Goal: Transaction & Acquisition: Purchase product/service

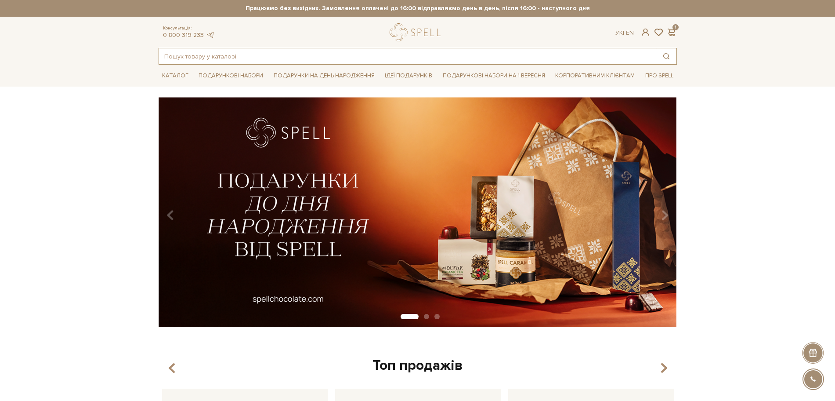
click at [222, 61] on input "text" at bounding box center [407, 56] width 497 height 16
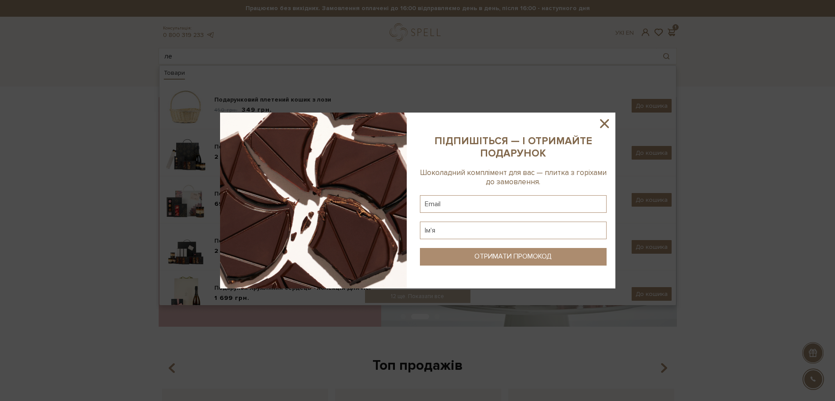
click at [605, 123] on icon at bounding box center [604, 123] width 15 height 15
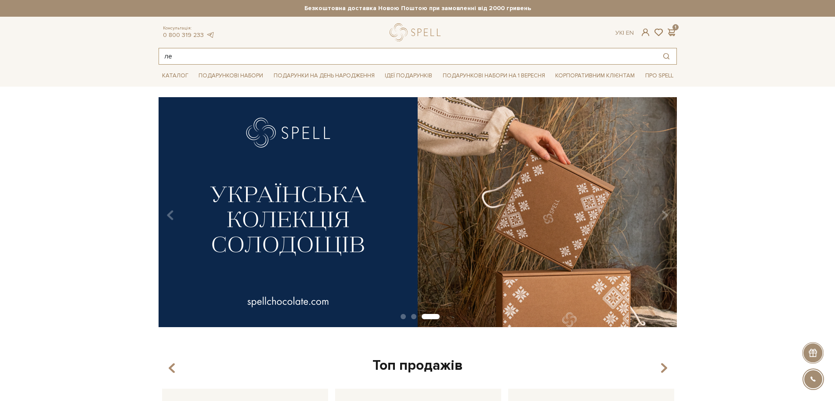
click at [189, 59] on input "ле" at bounding box center [407, 56] width 497 height 16
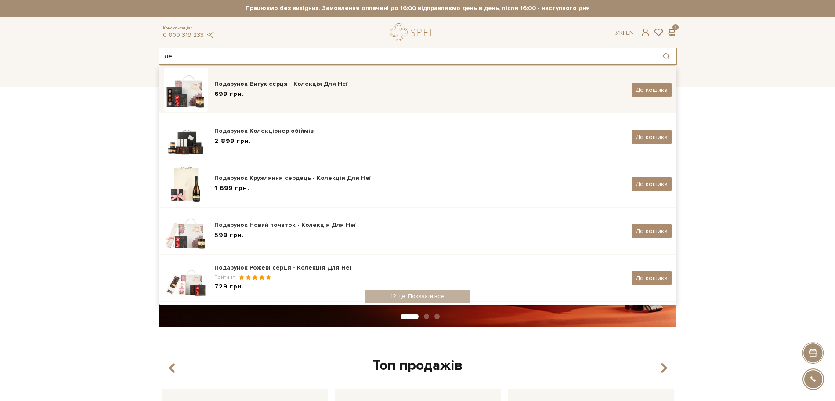
scroll to position [124, 0]
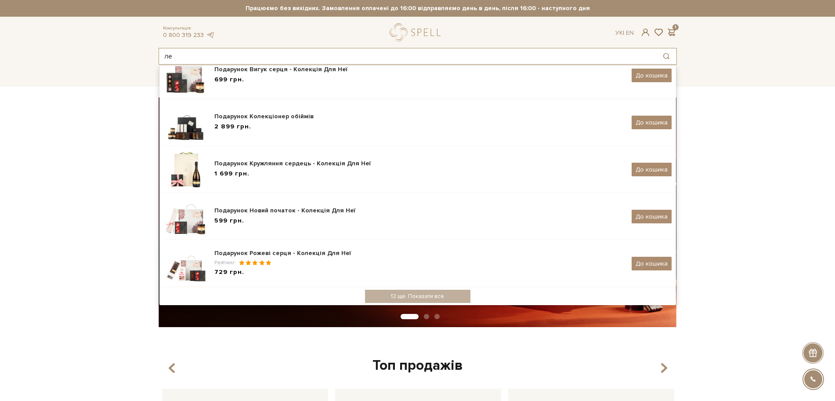
drag, startPoint x: 186, startPoint y: 50, endPoint x: 163, endPoint y: 51, distance: 22.9
click at [163, 51] on input "ле" at bounding box center [407, 56] width 497 height 16
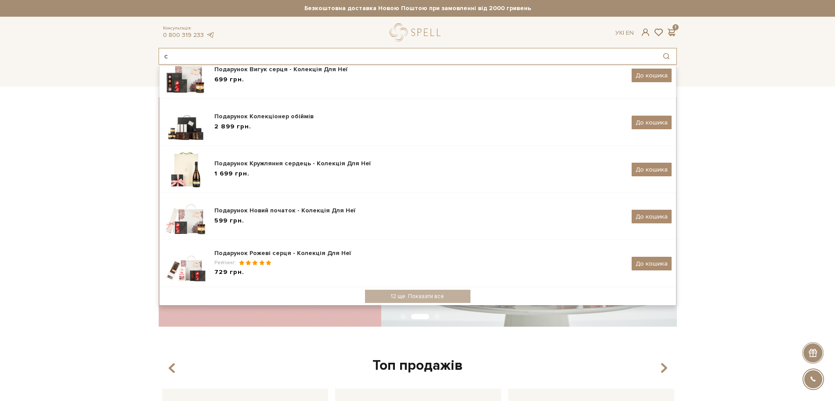
scroll to position [0, 0]
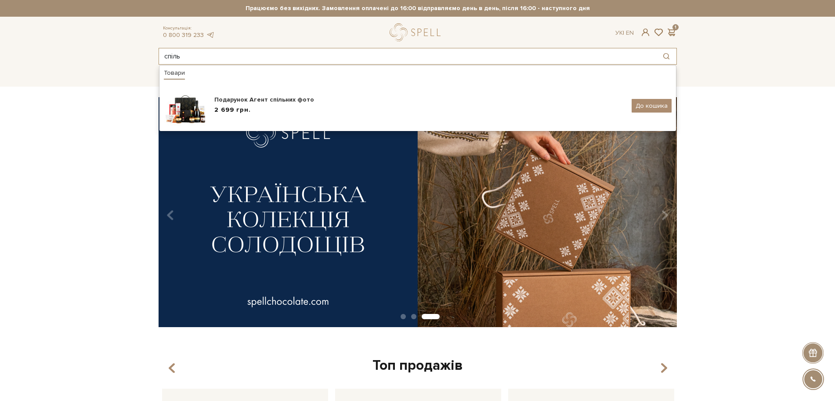
drag, startPoint x: 183, startPoint y: 60, endPoint x: 147, endPoint y: 55, distance: 35.9
click at [147, 55] on header "Безкоштовна доставка Новою Поштою при замовленні від 2000 гривень Працюємо без …" at bounding box center [417, 32] width 835 height 65
type input "\"
click at [756, 224] on div "slide 4 of 3" at bounding box center [417, 209] width 835 height 224
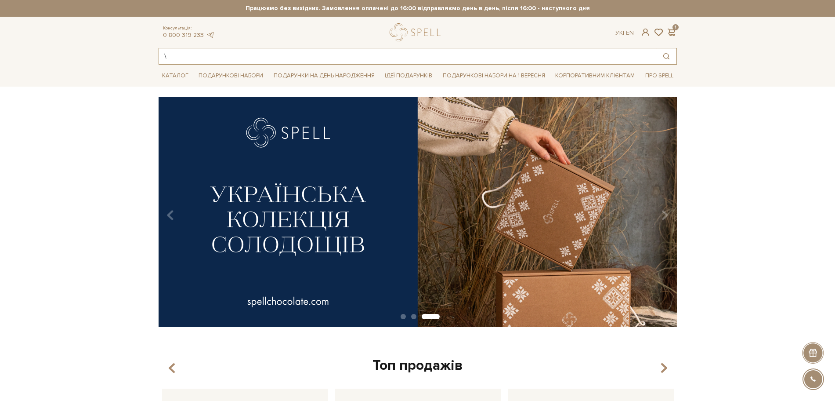
click at [161, 61] on input "\" at bounding box center [407, 56] width 497 height 16
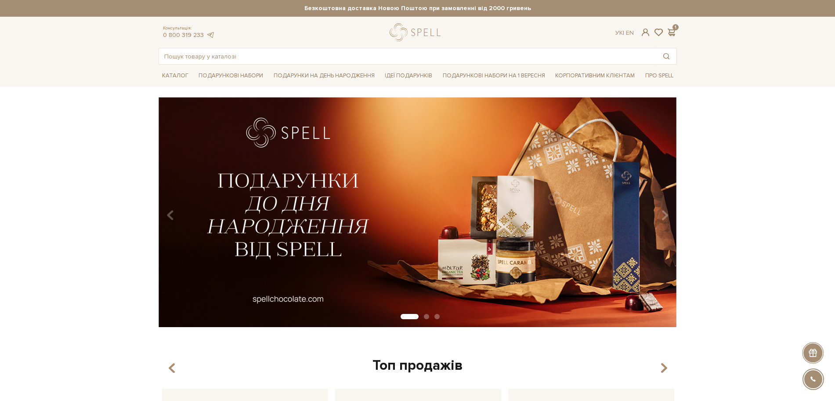
click at [118, 103] on div "slide 2 of 3" at bounding box center [417, 209] width 835 height 224
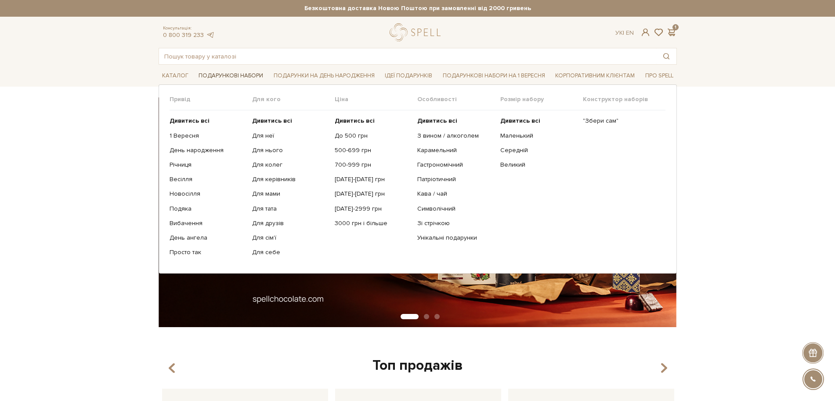
click at [224, 73] on link "Подарункові набори" at bounding box center [231, 76] width 72 height 14
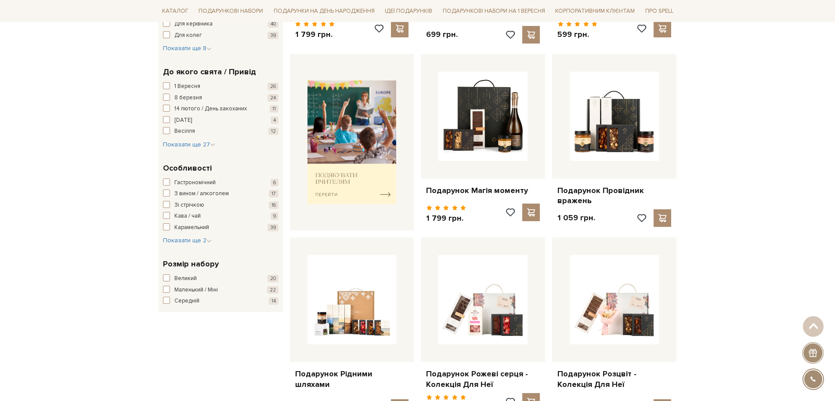
scroll to position [329, 0]
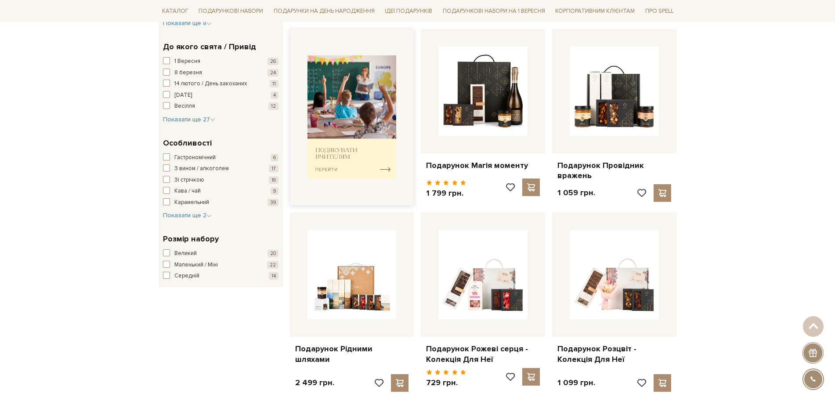
click at [352, 174] on img at bounding box center [351, 116] width 89 height 123
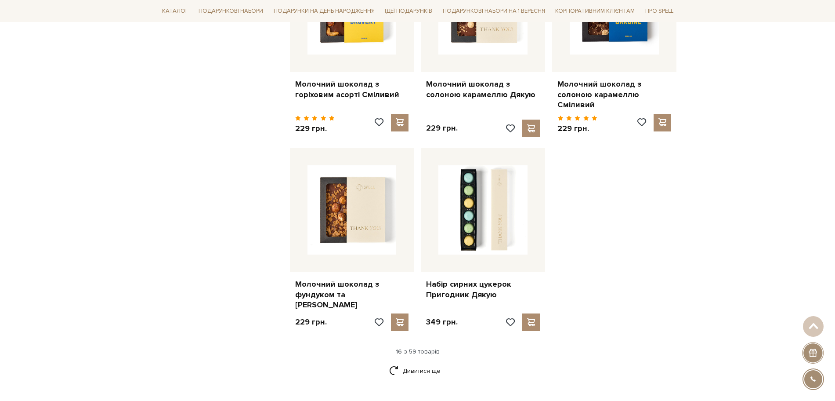
scroll to position [1153, 0]
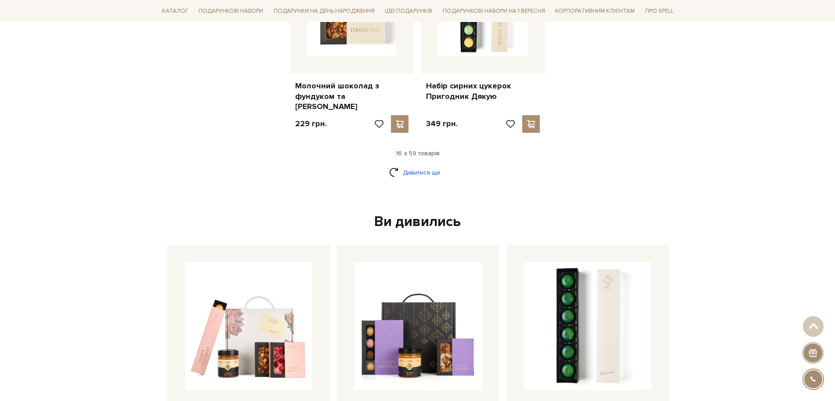
click at [414, 167] on link "Дивитися ще" at bounding box center [417, 172] width 57 height 15
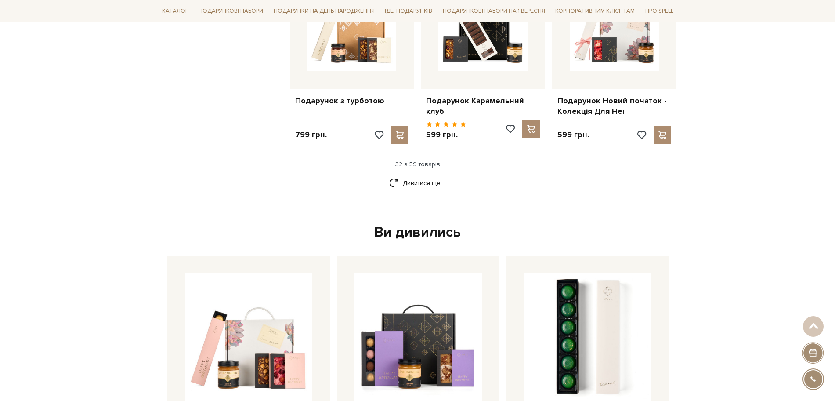
scroll to position [2087, 0]
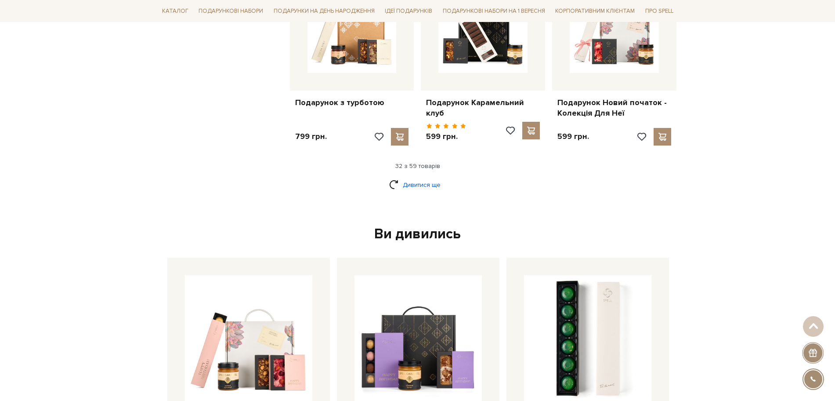
click at [418, 177] on link "Дивитися ще" at bounding box center [417, 184] width 57 height 15
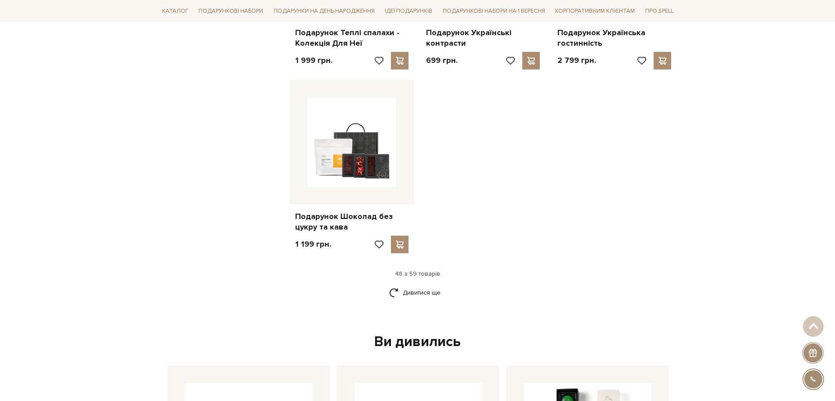
scroll to position [3185, 0]
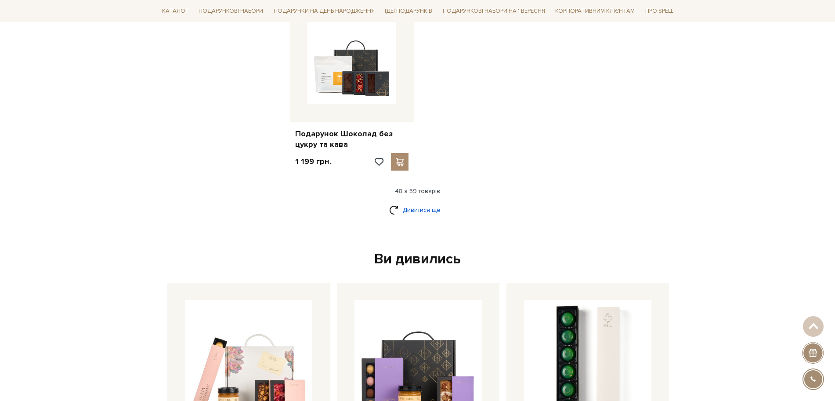
click at [420, 202] on link "Дивитися ще" at bounding box center [417, 209] width 57 height 15
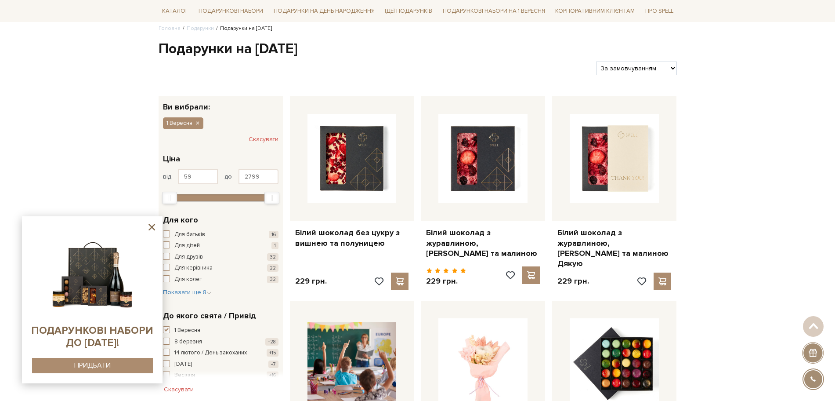
scroll to position [0, 0]
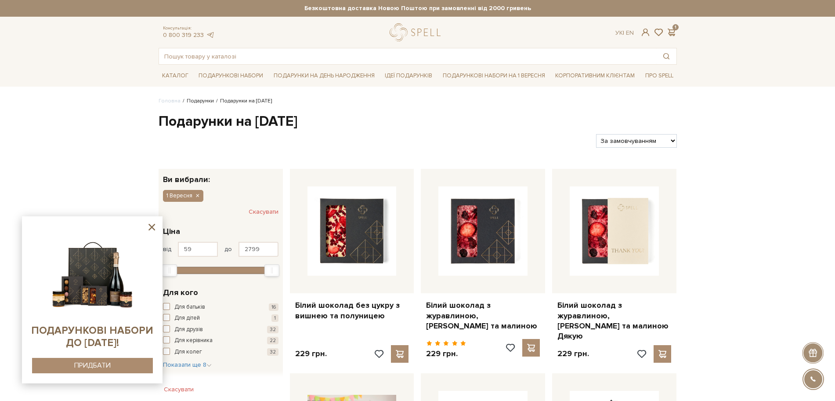
click at [195, 103] on link "Подарунки" at bounding box center [200, 101] width 27 height 7
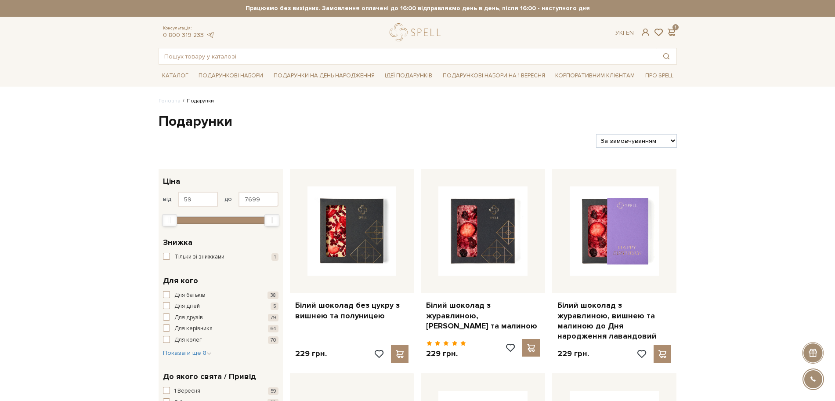
click at [612, 137] on select "За замовчуванням За Ціною (зростання) За Ціною (зменшення) Новинки За популярні…" at bounding box center [636, 141] width 80 height 14
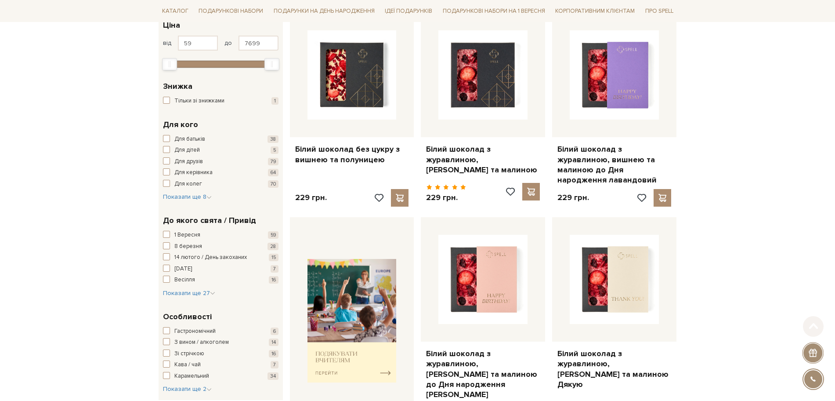
scroll to position [165, 0]
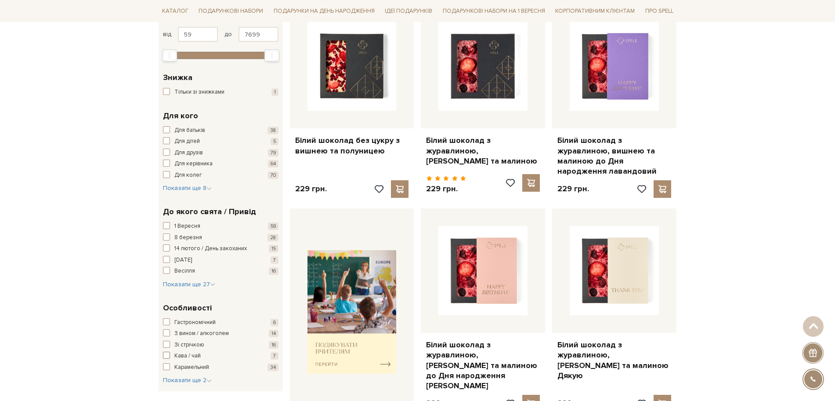
click at [175, 355] on span "Кава / чай" at bounding box center [187, 355] width 26 height 9
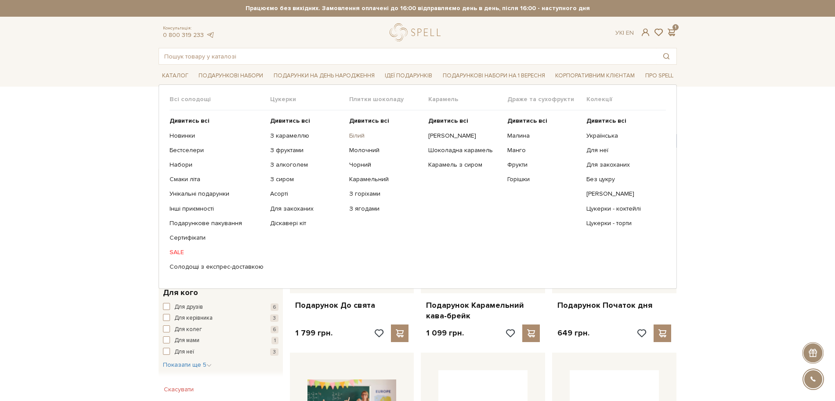
click at [355, 135] on link "Білий" at bounding box center [385, 136] width 72 height 8
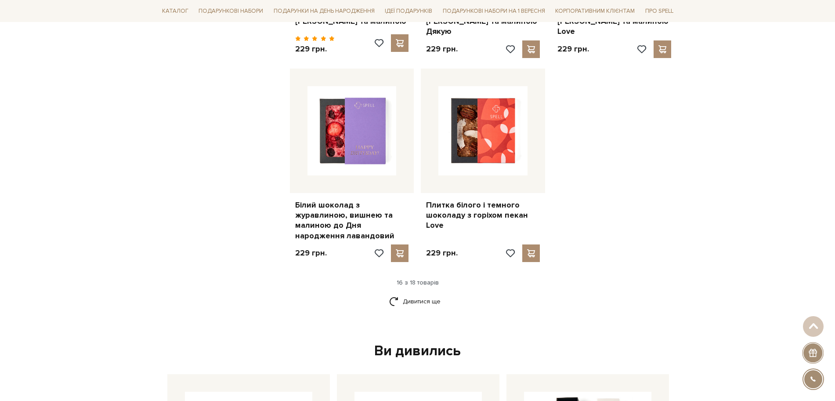
scroll to position [1098, 0]
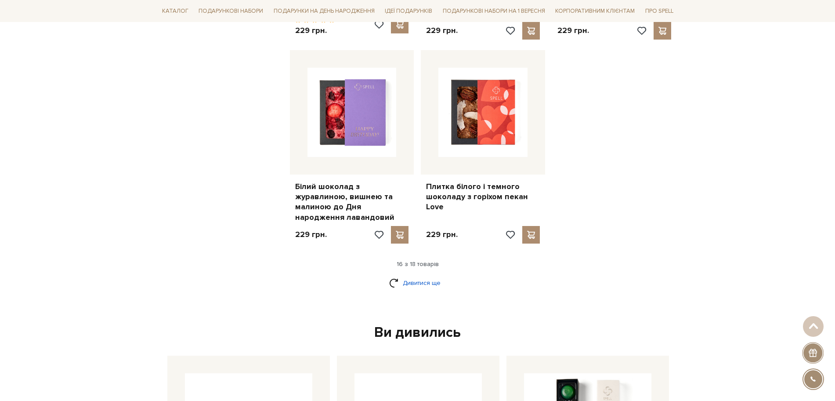
click at [410, 275] on link "Дивитися ще" at bounding box center [417, 282] width 57 height 15
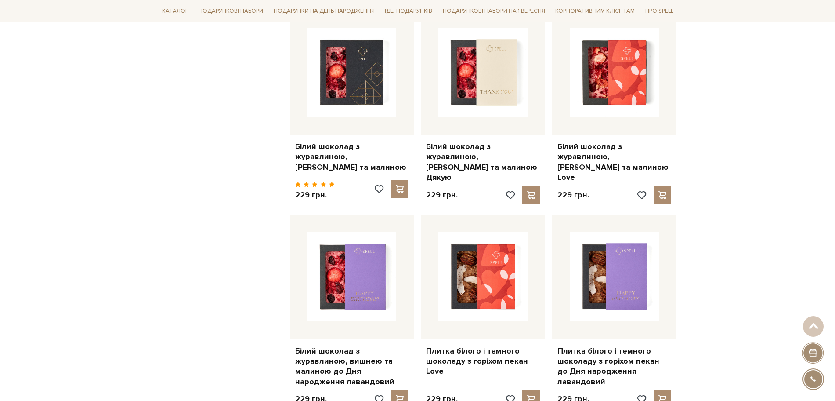
scroll to position [933, 0]
